Goal: Task Accomplishment & Management: Complete application form

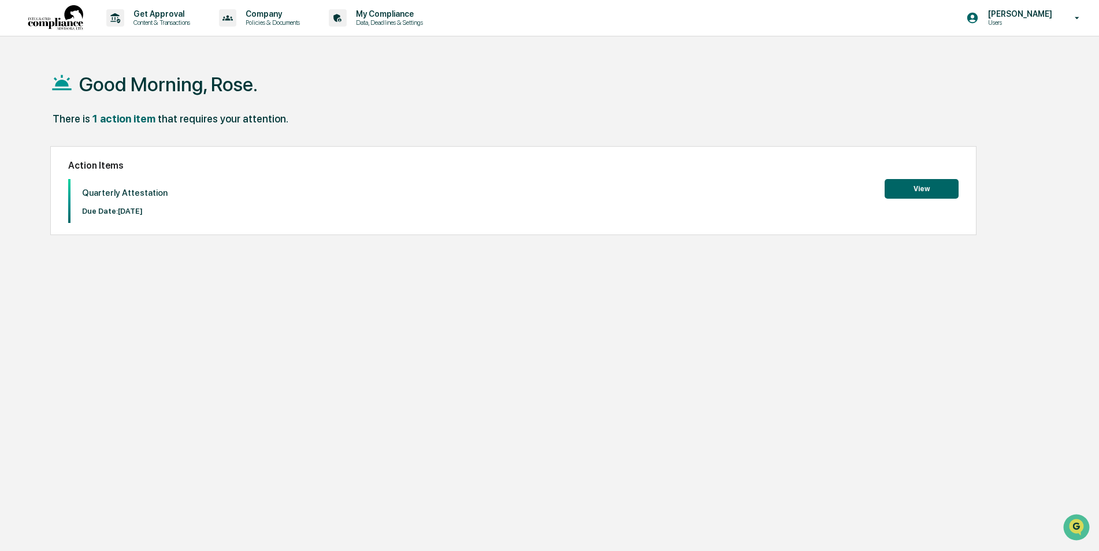
click at [921, 189] on button "View" at bounding box center [922, 189] width 74 height 20
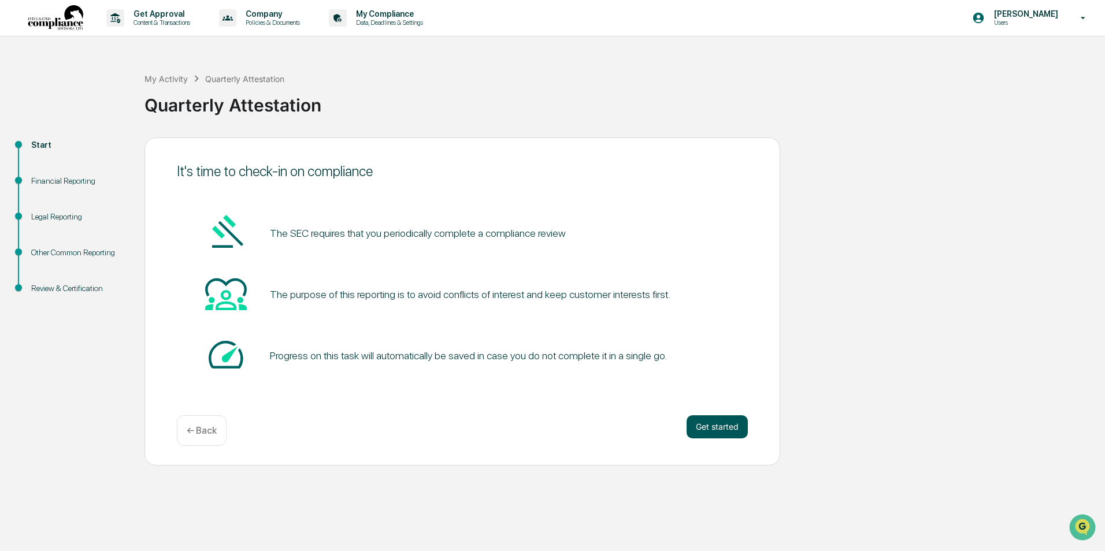
click at [708, 426] on button "Get started" at bounding box center [716, 426] width 61 height 23
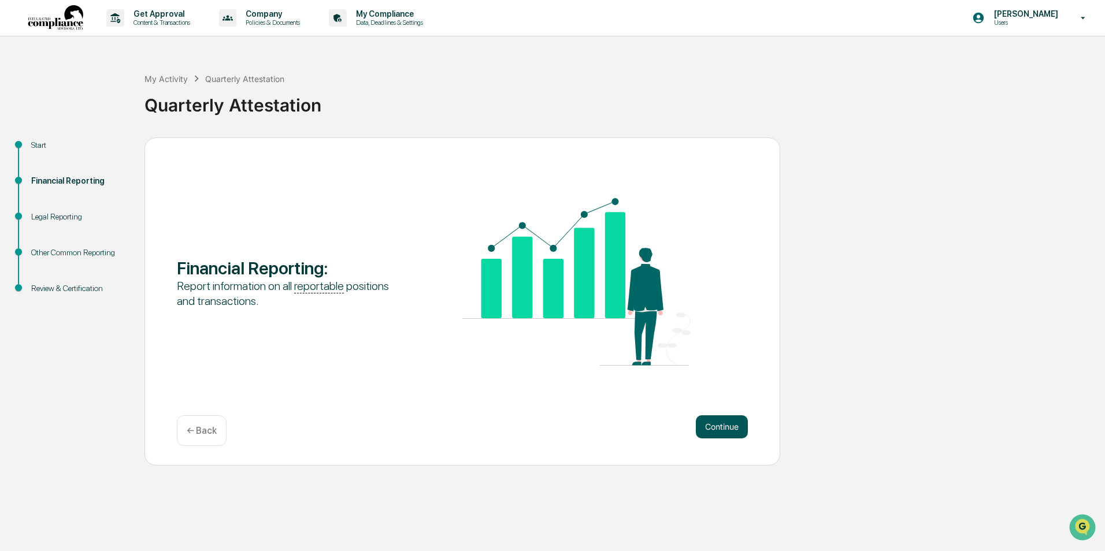
click at [711, 426] on button "Continue" at bounding box center [722, 426] width 52 height 23
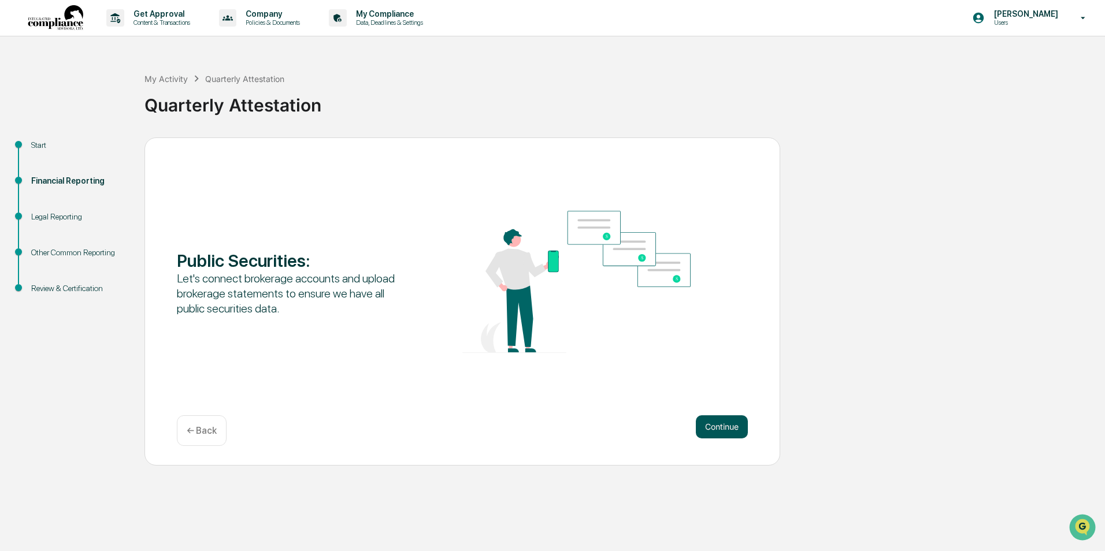
click at [730, 433] on button "Continue" at bounding box center [722, 426] width 52 height 23
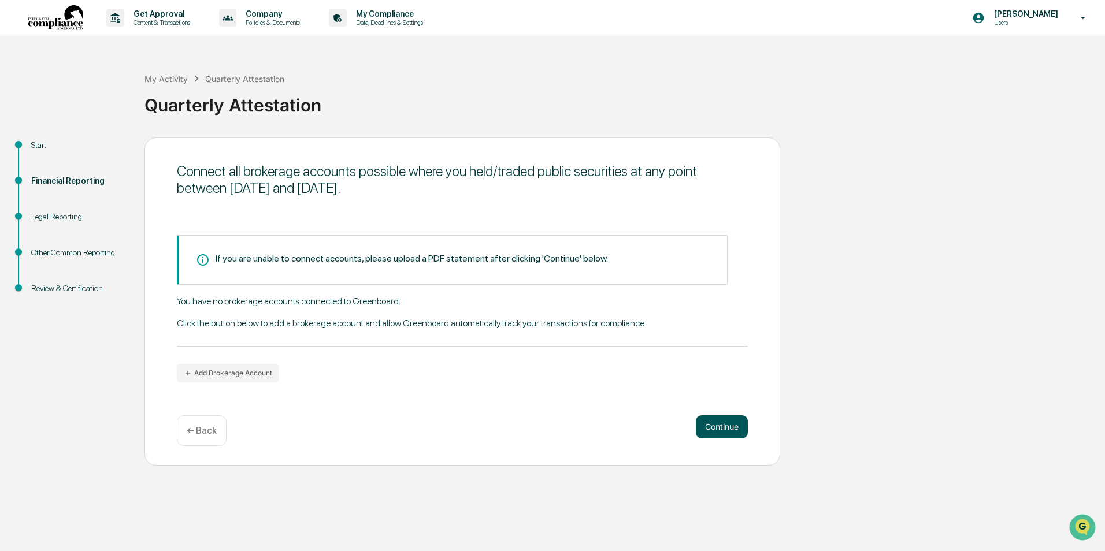
click at [730, 425] on button "Continue" at bounding box center [722, 426] width 52 height 23
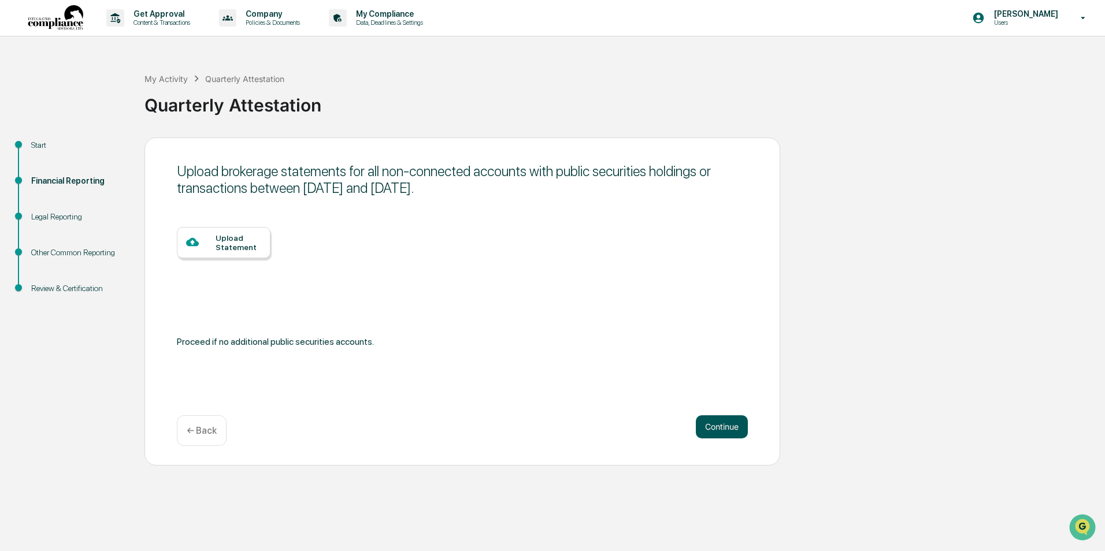
click at [715, 424] on button "Continue" at bounding box center [722, 426] width 52 height 23
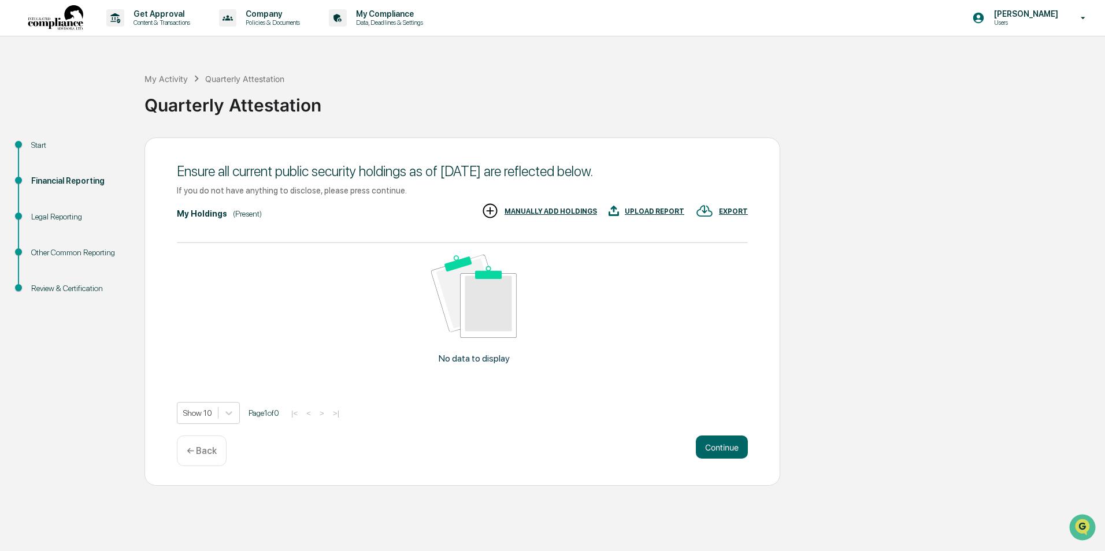
click at [717, 426] on div "Ensure all current public security holdings as of [DATE] are reflected below. I…" at bounding box center [462, 312] width 636 height 348
click at [719, 446] on button "Continue" at bounding box center [722, 447] width 52 height 23
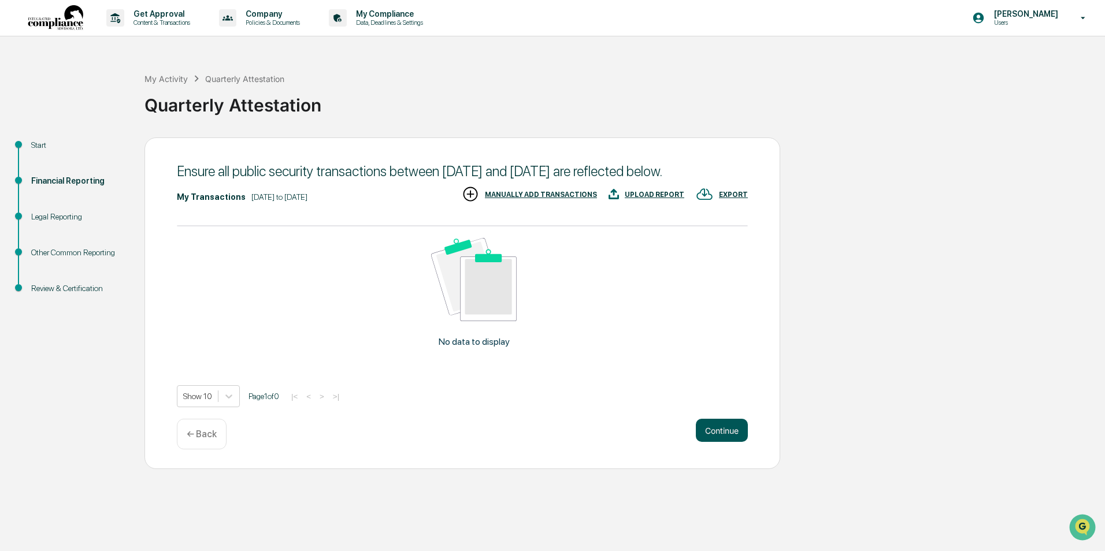
click at [730, 440] on button "Continue" at bounding box center [722, 430] width 52 height 23
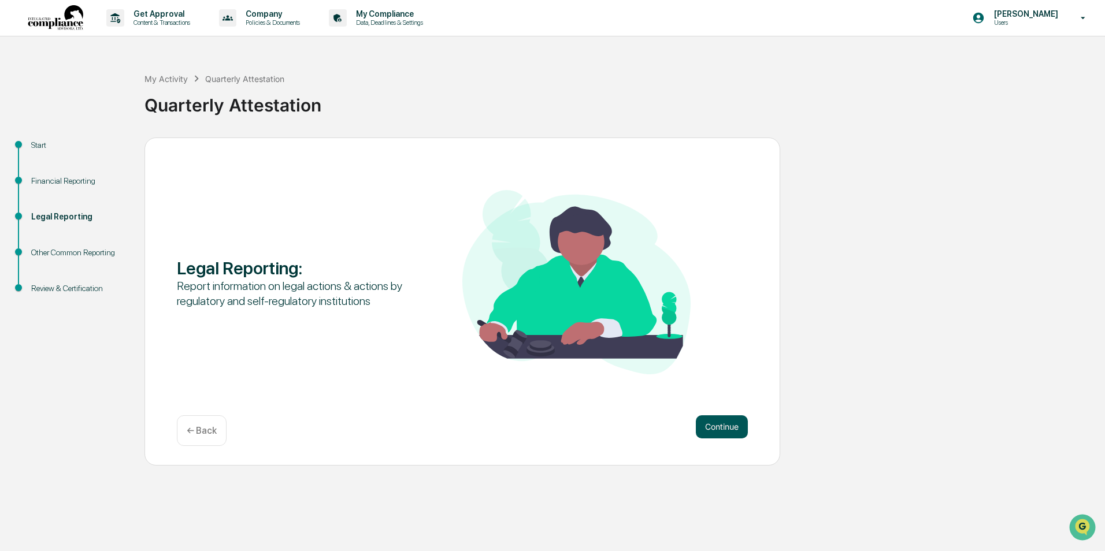
click at [723, 423] on button "Continue" at bounding box center [722, 426] width 52 height 23
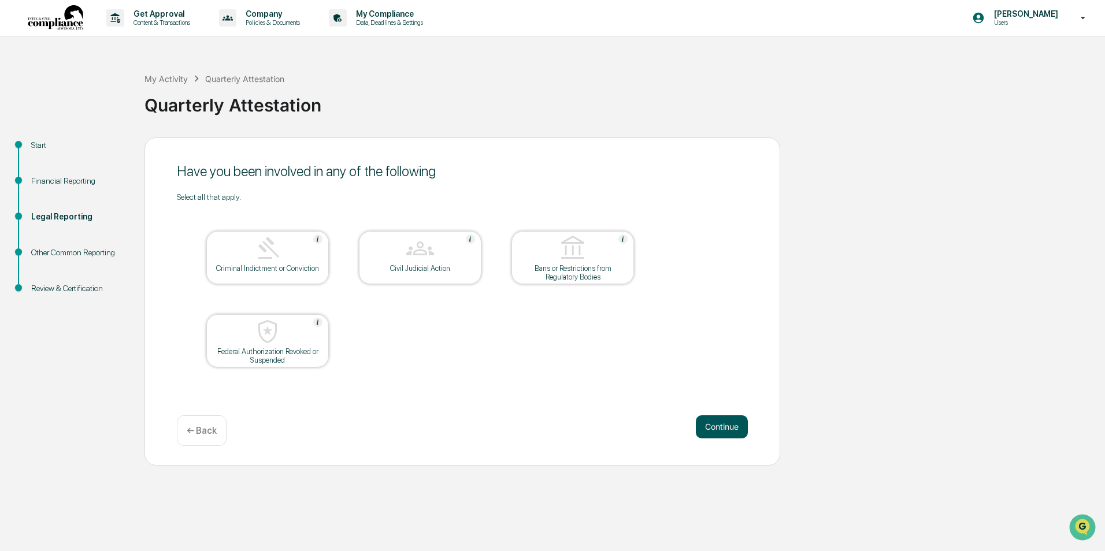
click at [724, 431] on button "Continue" at bounding box center [722, 426] width 52 height 23
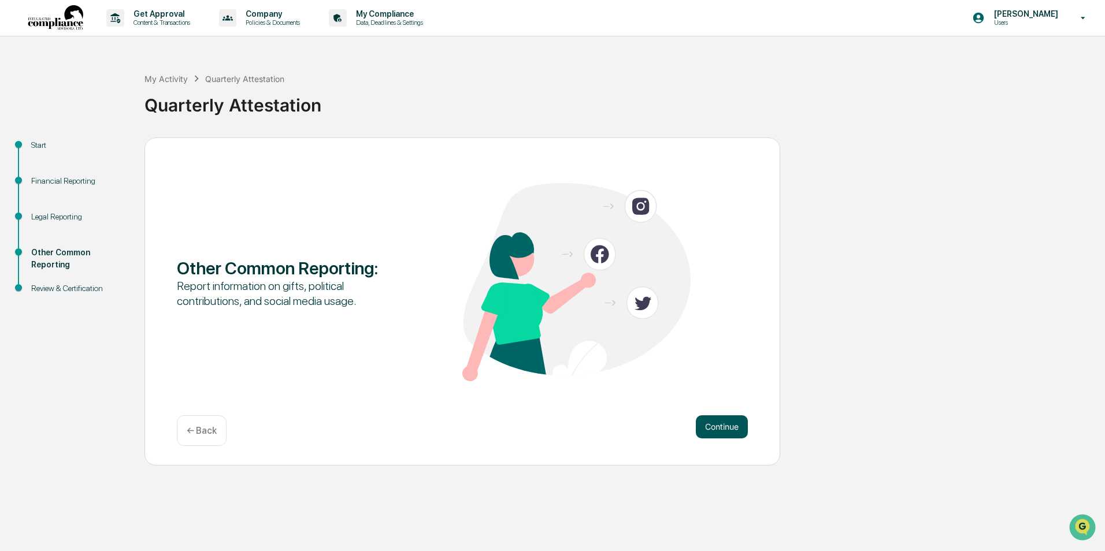
click at [724, 428] on button "Continue" at bounding box center [722, 426] width 52 height 23
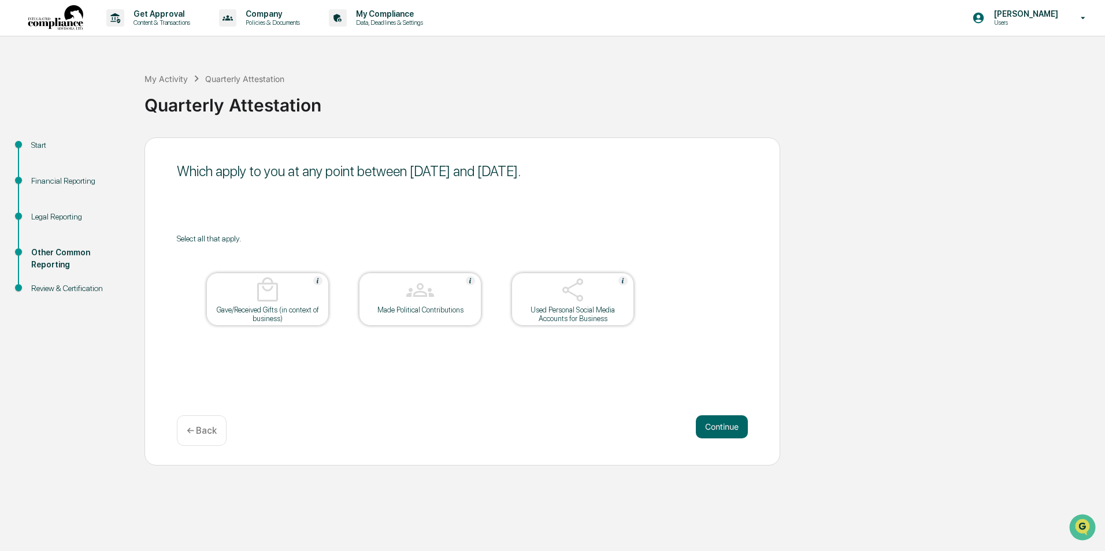
click at [724, 428] on button "Continue" at bounding box center [722, 426] width 52 height 23
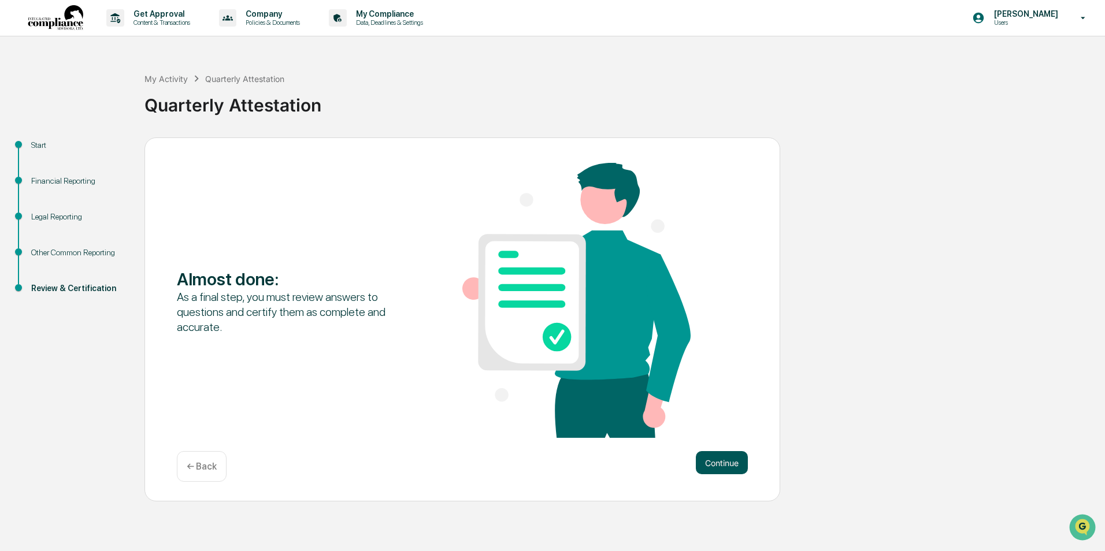
click at [728, 460] on button "Continue" at bounding box center [722, 462] width 52 height 23
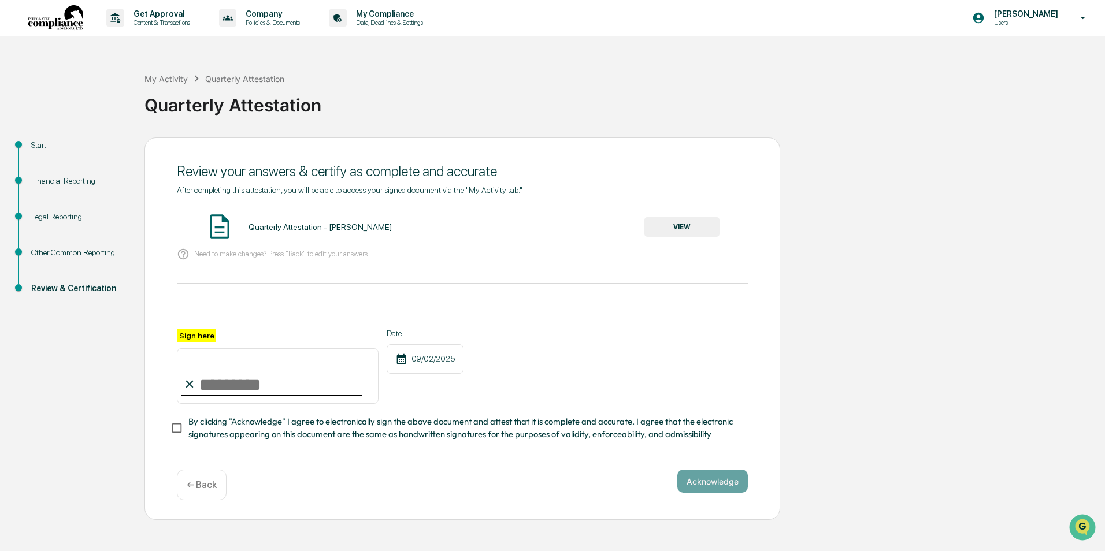
drag, startPoint x: 191, startPoint y: 387, endPoint x: 198, endPoint y: 386, distance: 6.5
click at [192, 387] on icon at bounding box center [189, 384] width 13 height 13
click at [198, 385] on input "Sign here" at bounding box center [278, 375] width 202 height 55
type input "**********"
click at [719, 486] on button "Acknowledge" at bounding box center [712, 481] width 70 height 23
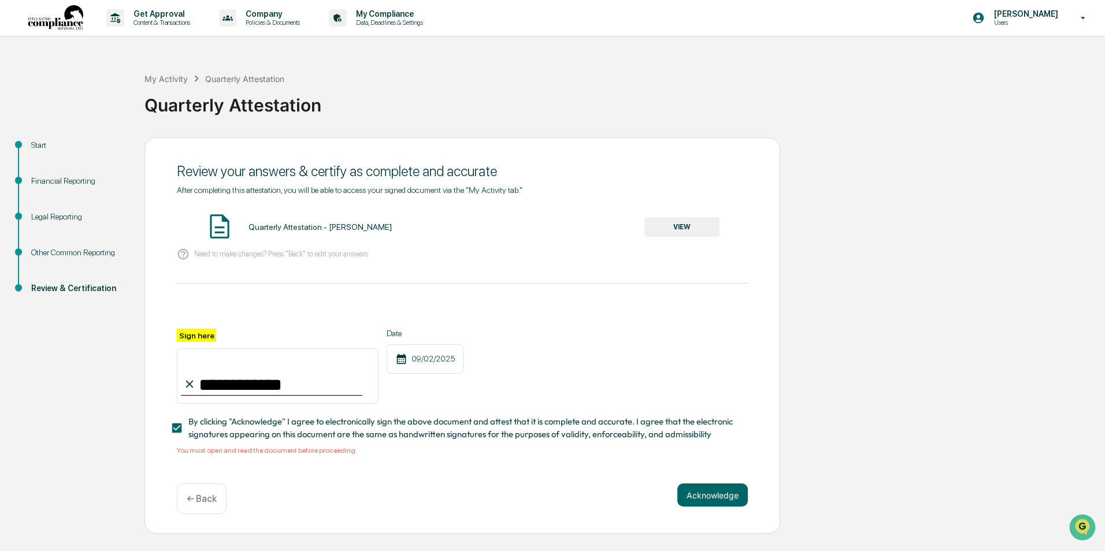
click at [683, 228] on button "VIEW" at bounding box center [681, 227] width 75 height 20
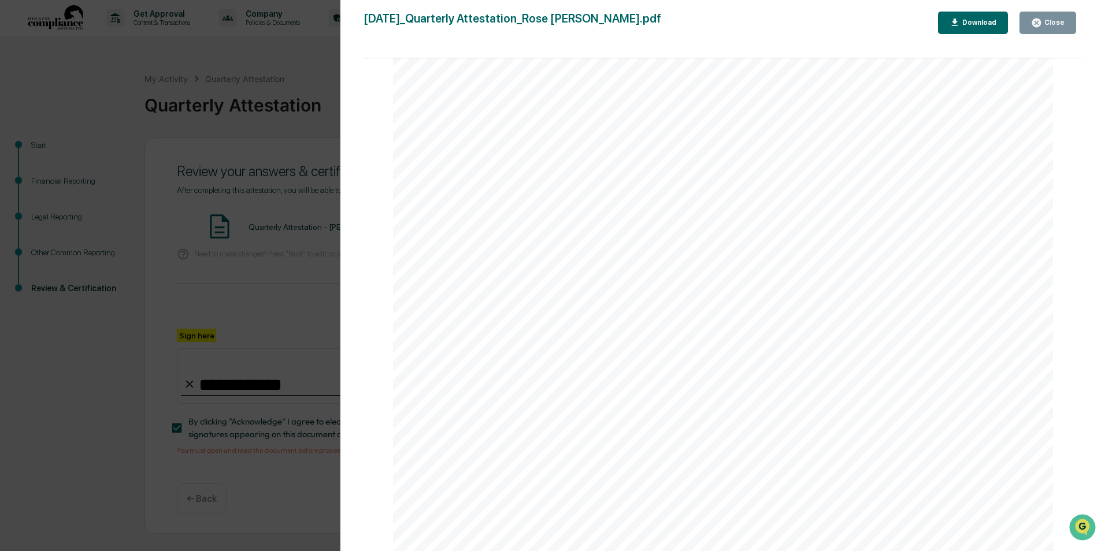
scroll to position [4326, 0]
click at [1049, 18] on button "Close" at bounding box center [1047, 23] width 57 height 23
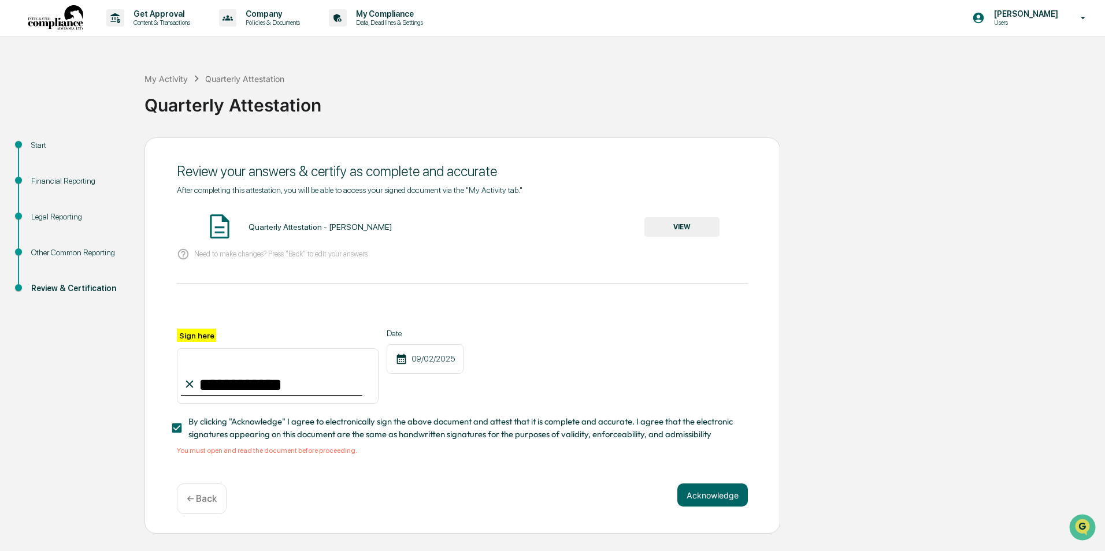
click at [712, 493] on button "Acknowledge" at bounding box center [712, 495] width 70 height 23
